Goal: Task Accomplishment & Management: Manage account settings

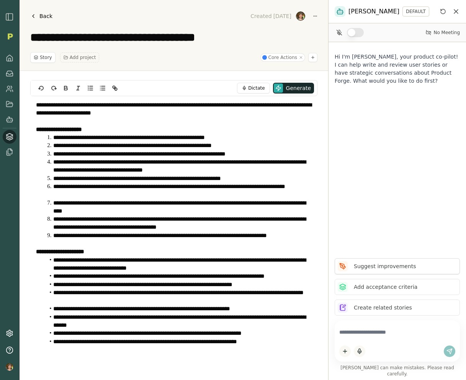
click at [385, 270] on p "Suggest improvements" at bounding box center [385, 266] width 62 height 8
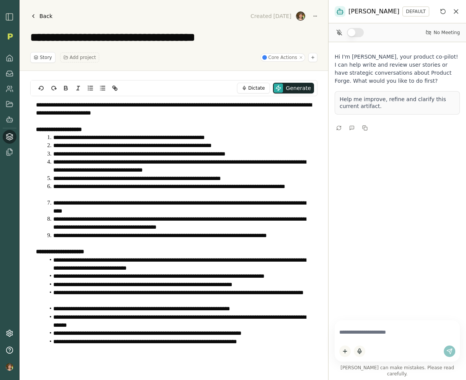
click at [395, 244] on div "Hi I'm Smith, your product co-pilot! I can help write and review user stories o…" at bounding box center [396, 178] width 137 height 272
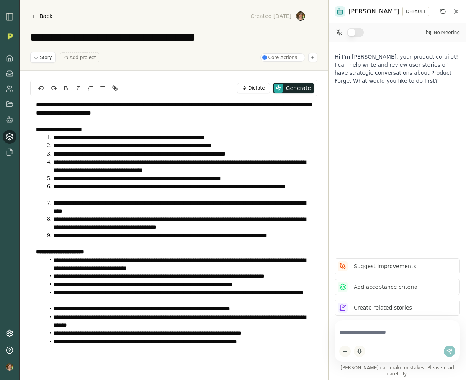
click at [373, 339] on textarea at bounding box center [397, 331] width 116 height 15
type textarea "*********"
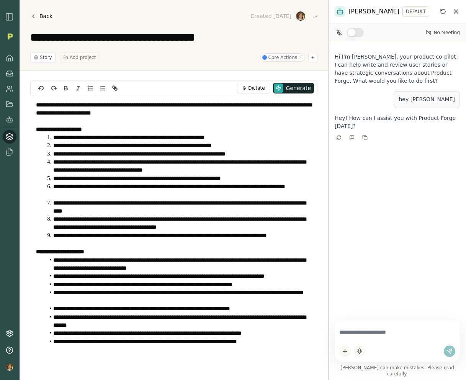
click at [356, 335] on textarea at bounding box center [397, 331] width 116 height 15
type textarea "**********"
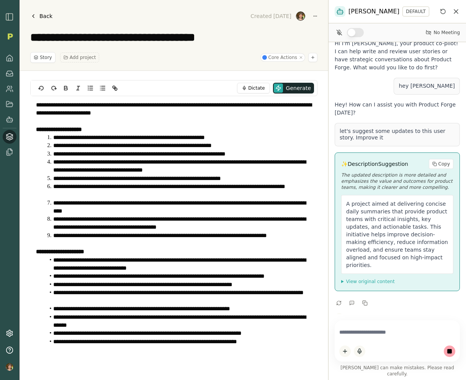
scroll to position [4, 0]
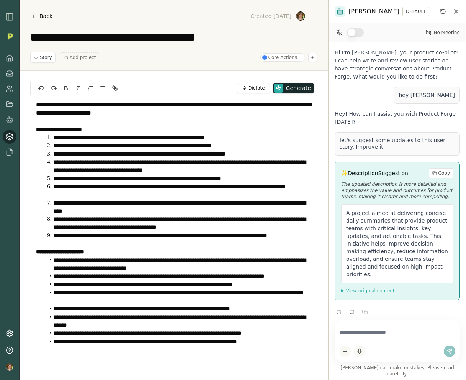
click at [342, 287] on summary "View original content" at bounding box center [397, 290] width 112 height 6
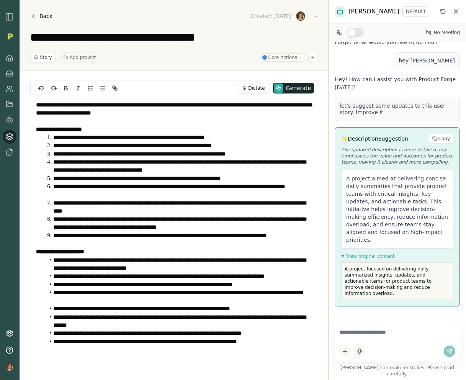
click at [342, 253] on summary "View original content" at bounding box center [397, 256] width 112 height 6
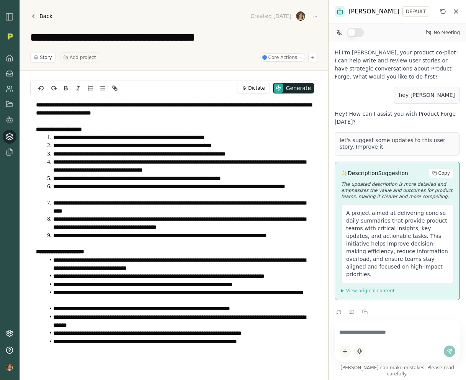
scroll to position [0, 0]
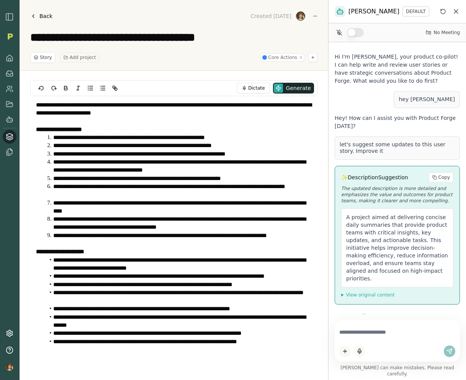
click at [362, 339] on textarea at bounding box center [397, 331] width 116 height 15
type textarea "**********"
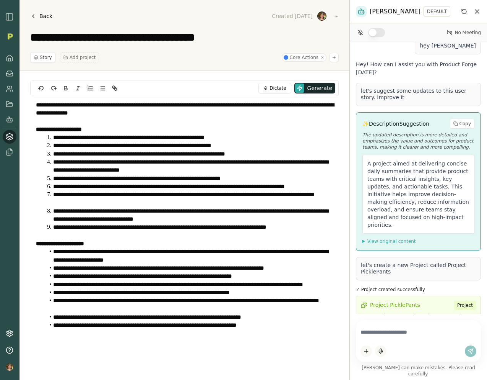
scroll to position [102, 0]
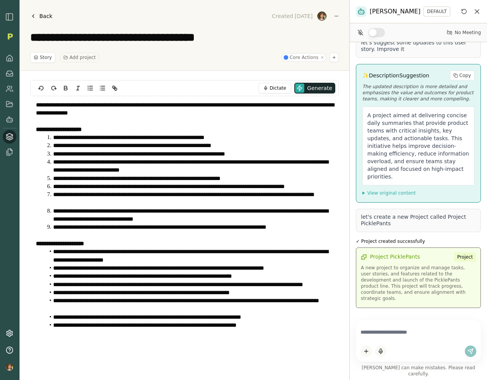
click at [437, 253] on div "Project PicklePants Project" at bounding box center [418, 256] width 115 height 9
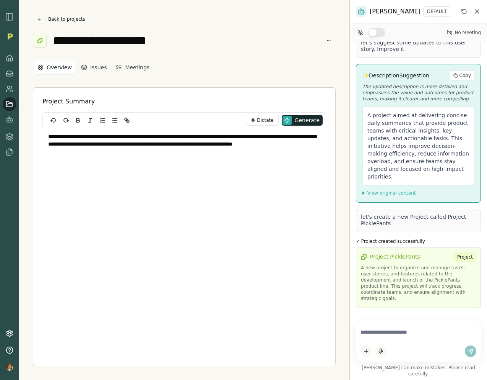
click at [13, 103] on icon at bounding box center [10, 103] width 7 height 5
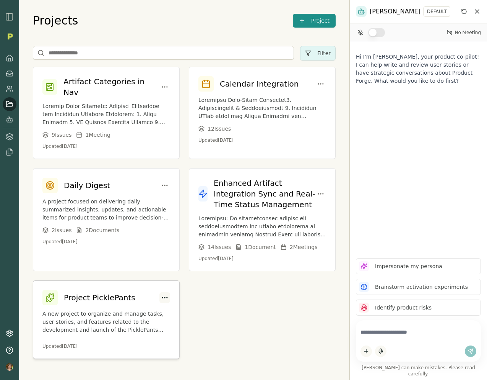
click at [167, 290] on html "Projects Project Filter Artifact Categories in Nav 9 Issue s 1 Meeting Updated …" at bounding box center [243, 190] width 487 height 380
click at [137, 323] on div "Delete" at bounding box center [134, 322] width 70 height 12
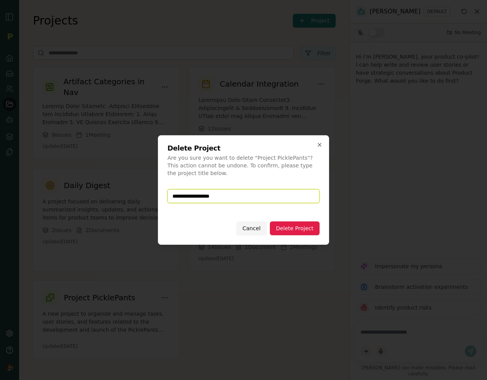
type input "**********"
click at [289, 223] on button "Delete Project" at bounding box center [295, 228] width 50 height 14
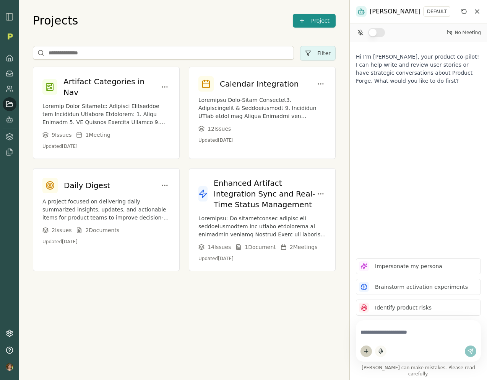
click at [370, 359] on html "Projects Project Filter Artifact Categories in Nav 9 Issue s 1 Meeting Updated …" at bounding box center [243, 190] width 487 height 380
click at [380, 334] on div "Upload File" at bounding box center [388, 329] width 51 height 12
